Goal: Task Accomplishment & Management: Manage account settings

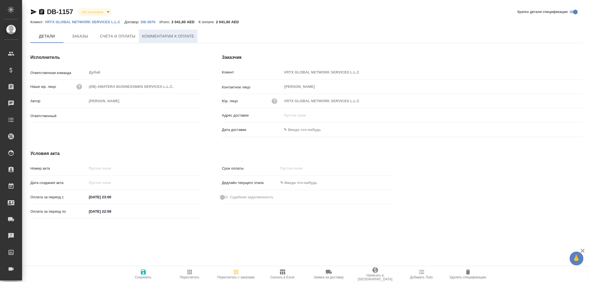
type input "[PERSON_NAME]"
click at [43, 10] on icon "button" at bounding box center [41, 12] width 5 height 6
click at [80, 37] on span "Заказы" at bounding box center [80, 36] width 27 height 7
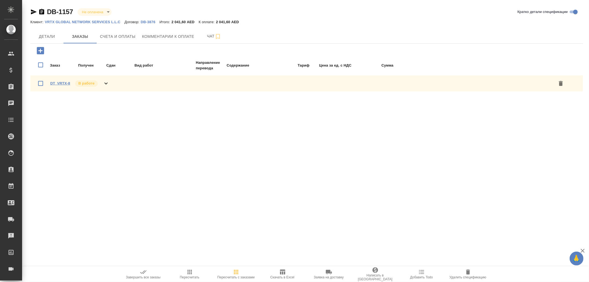
click at [59, 82] on link "DT_VRTX-8" at bounding box center [60, 83] width 20 height 4
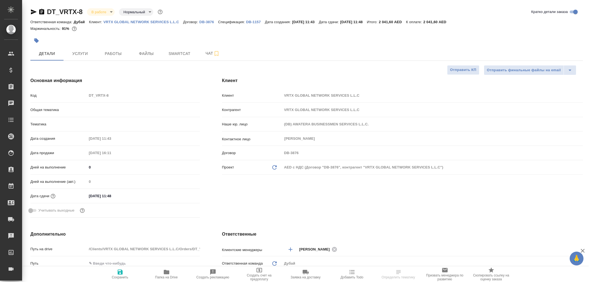
select select "RU"
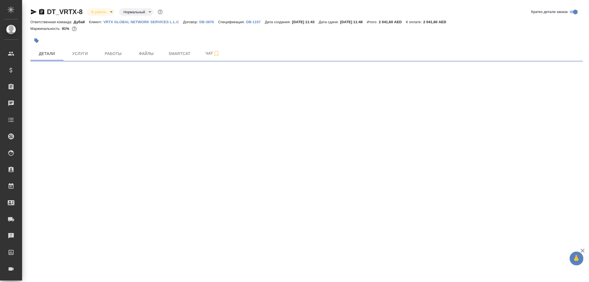
select select "RU"
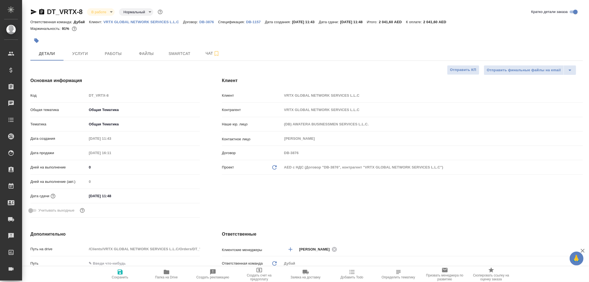
type textarea "x"
click at [81, 53] on span "Услуги" at bounding box center [80, 53] width 27 height 7
